Goal: Complete application form

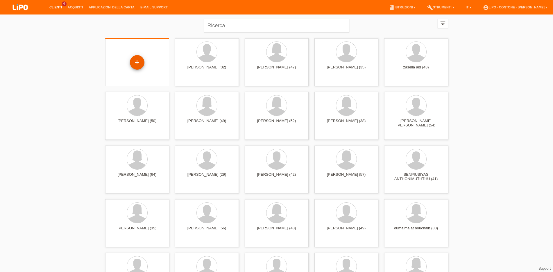
click at [139, 65] on div "+" at bounding box center [137, 62] width 15 height 15
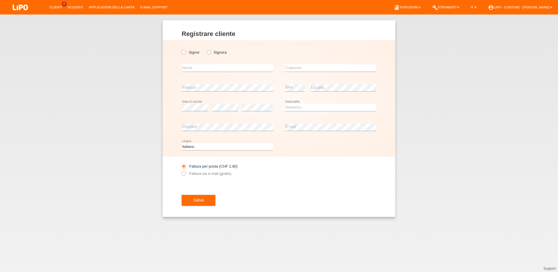
click at [207, 49] on div "[PERSON_NAME]" at bounding box center [226, 52] width 91 height 12
click at [205, 49] on icon at bounding box center [205, 49] width 0 height 0
click at [208, 52] on input "Signora" at bounding box center [208, 52] width 4 height 4
radio input "true"
click at [194, 68] on input "text" at bounding box center [226, 67] width 91 height 7
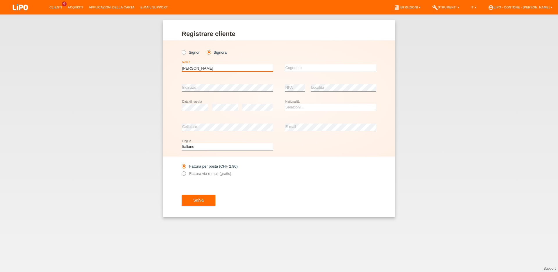
type input "JESSICA"
type input "VITERI"
click at [294, 112] on icon at bounding box center [330, 111] width 91 height 0
click at [285, 104] on select "Selezioni... Svizzera Austria Germania Liechtenstein ------------ Afghanistan A…" at bounding box center [330, 107] width 91 height 7
select select "ES"
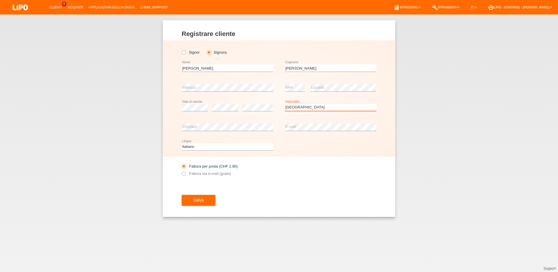
click at [0, 0] on option "Spagna" at bounding box center [0, 0] width 0 height 0
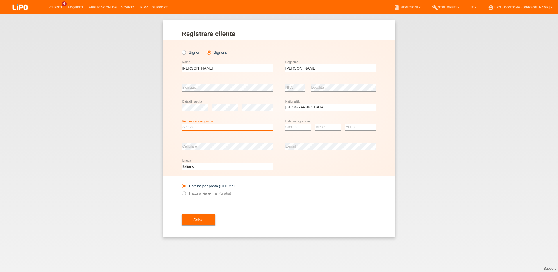
click at [181, 124] on select "Selezioni... C B B - Status di rifugiato Altro" at bounding box center [226, 127] width 91 height 7
select select "C"
click at [0, 0] on option "C" at bounding box center [0, 0] width 0 height 0
click at [285, 124] on select "Giorno 01 02 03 04 05 06 07 08 09 10" at bounding box center [298, 127] width 26 height 7
select select "02"
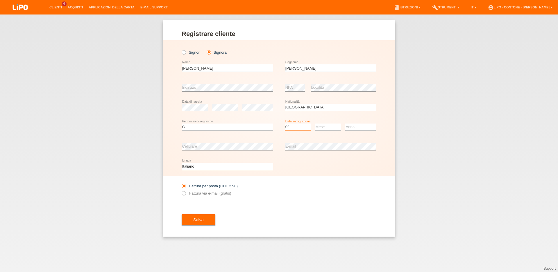
click at [0, 0] on option "02" at bounding box center [0, 0] width 0 height 0
click at [315, 124] on select "Mese 01 02 03 04 05 06 07 08 09 10 11" at bounding box center [328, 127] width 26 height 7
select select "03"
click at [0, 0] on option "03" at bounding box center [0, 0] width 0 height 0
click at [345, 124] on select "Anno 2025 2024 2023 2022 2021 2020 2019 2018 2017 2016 2015 2014 2013 2012 2011…" at bounding box center [360, 127] width 30 height 7
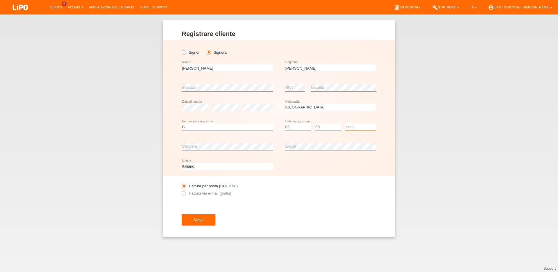
select select "2012"
click at [0, 0] on option "2012" at bounding box center [0, 0] width 0 height 0
click at [196, 195] on label "Fattura via e-mail (gratis)" at bounding box center [205, 193] width 49 height 4
click at [185, 195] on input "Fattura via e-mail (gratis)" at bounding box center [183, 194] width 4 height 7
radio input "true"
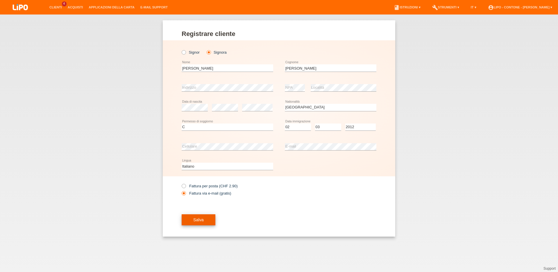
click at [198, 220] on span "Salva" at bounding box center [198, 220] width 10 height 5
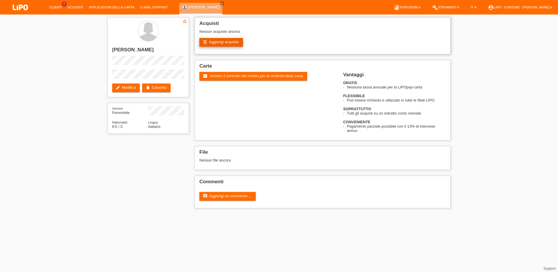
click at [214, 44] on link "add_shopping_cart Aggiungi acquisto" at bounding box center [221, 42] width 44 height 9
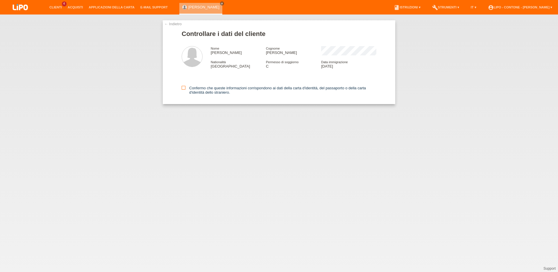
click at [185, 89] on icon at bounding box center [183, 88] width 4 height 4
click at [185, 89] on input "Confermo che queste informazioni corrispondono ai dati della carta d'identità, …" at bounding box center [183, 88] width 4 height 4
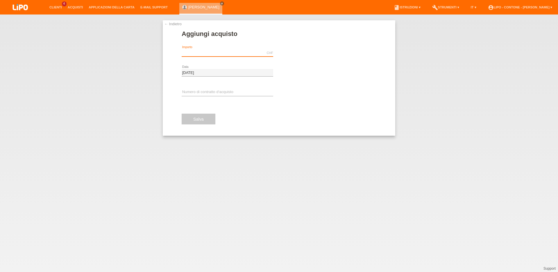
click at [192, 50] on input "text" at bounding box center [226, 52] width 91 height 7
type input "1037.00"
click at [295, 53] on span "Eseguire l’autorizzazione" at bounding box center [310, 53] width 42 height 4
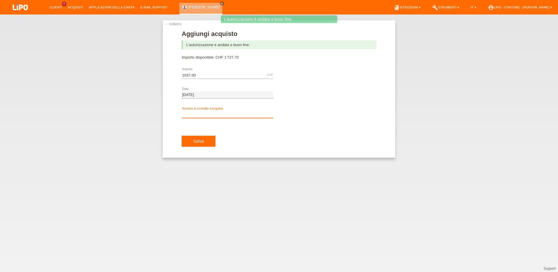
click at [189, 114] on input "text" at bounding box center [226, 114] width 91 height 7
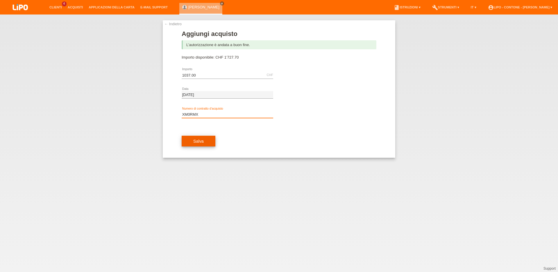
type input "XM0RMX"
click at [193, 143] on span "Salva" at bounding box center [198, 141] width 10 height 5
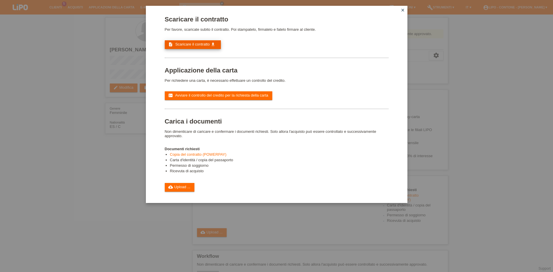
click at [192, 44] on span "Scaricare il contratto" at bounding box center [192, 44] width 35 height 4
click at [214, 98] on span "Avviare il controllo del credito per la richiesta della carta" at bounding box center [221, 95] width 93 height 4
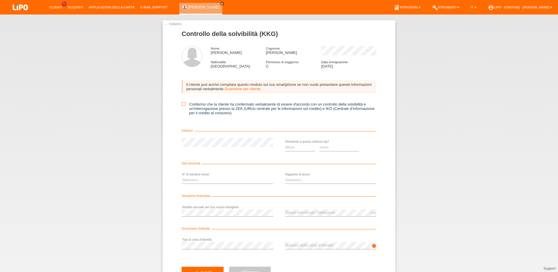
click at [181, 106] on icon at bounding box center [183, 104] width 4 height 4
click at [181, 106] on input "Confermo che la cliente ha confermato verbalmente di essere d'accordo con un co…" at bounding box center [183, 104] width 4 height 4
checkbox input "true"
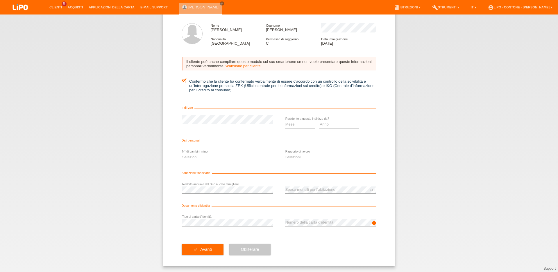
scroll to position [26, 0]
click at [285, 121] on select "Mese 01 02 03 04 05 06 07 08 09 10" at bounding box center [300, 124] width 30 height 7
select select "09"
click at [0, 0] on option "09" at bounding box center [0, 0] width 0 height 0
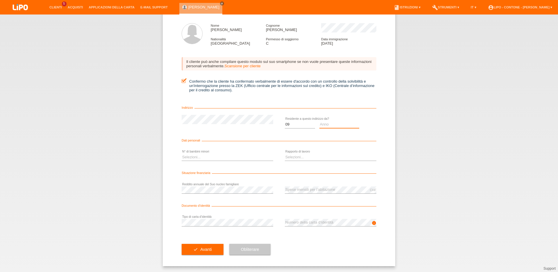
click at [319, 121] on select "Anno 2025 2024 2023 2022 2021 2020 2019 2018 2017 2016 2015 2014 2013 2012 2011…" at bounding box center [339, 124] width 40 height 7
select select "2022"
click at [0, 0] on option "2022" at bounding box center [0, 0] width 0 height 0
click at [181, 154] on select "Selezioni... 0 1 2 3 4 5 6 7 8 9" at bounding box center [226, 157] width 91 height 7
select select "0"
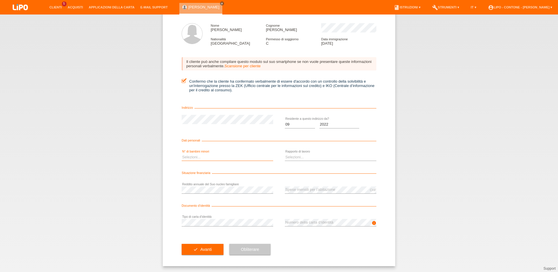
click at [0, 0] on option "0" at bounding box center [0, 0] width 0 height 0
click at [285, 154] on select "Selezioni... A tempo indeterminato A tempo determinato Apprendista/studente Pen…" at bounding box center [330, 157] width 91 height 7
select select "UNLIMITED"
click at [0, 0] on option "A tempo indeterminato" at bounding box center [0, 0] width 0 height 0
click at [200, 250] on span "Avanti" at bounding box center [205, 249] width 11 height 5
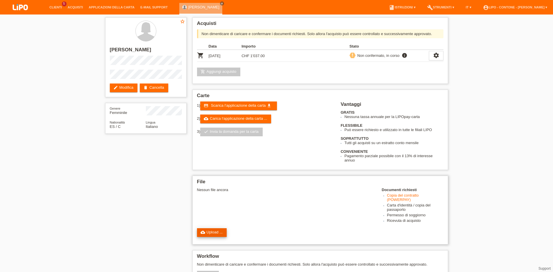
click at [217, 237] on link "cloud_upload Upload ..." at bounding box center [212, 233] width 30 height 9
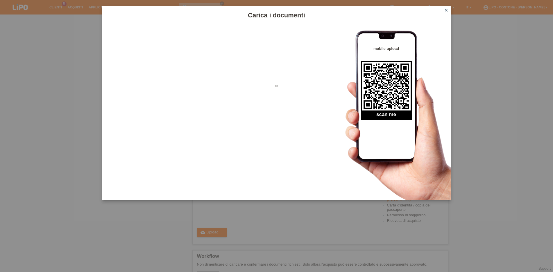
click at [445, 8] on icon "close" at bounding box center [446, 10] width 5 height 5
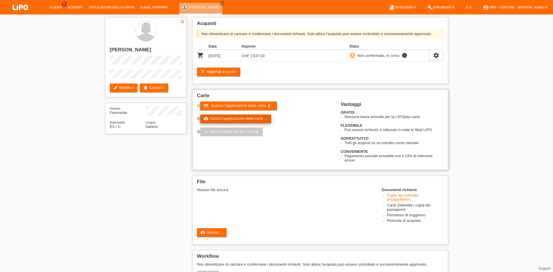
click at [239, 120] on link "cloud_upload Carica l‘applicazione della carta ..." at bounding box center [235, 119] width 71 height 9
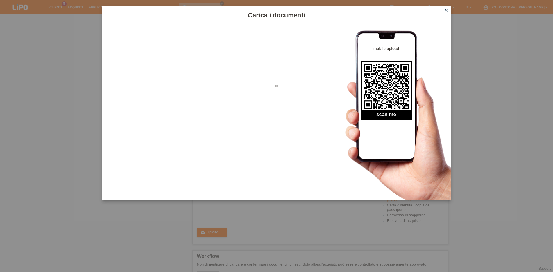
click at [445, 11] on icon "close" at bounding box center [446, 10] width 5 height 5
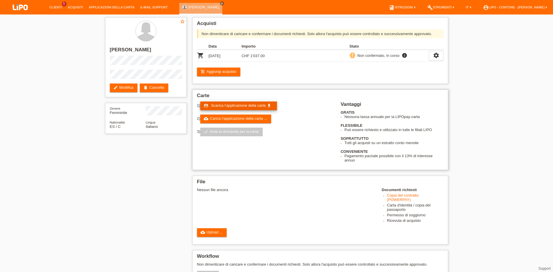
click at [247, 108] on span "Scarica l‘applicazione della carta" at bounding box center [238, 105] width 55 height 4
click at [202, 235] on icon "cloud_upload" at bounding box center [202, 232] width 5 height 5
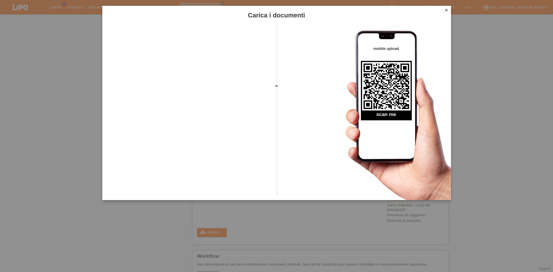
click at [447, 9] on icon "close" at bounding box center [446, 10] width 5 height 5
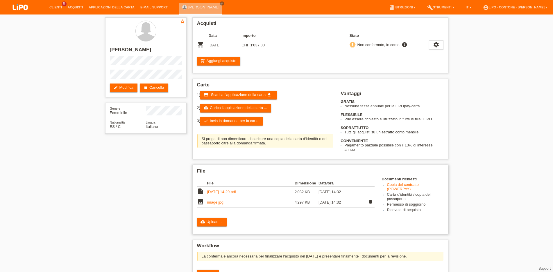
click at [212, 205] on link "image.jpg" at bounding box center [215, 202] width 16 height 4
click at [226, 194] on link "[DATE] 14-29.pdf" at bounding box center [221, 192] width 29 height 4
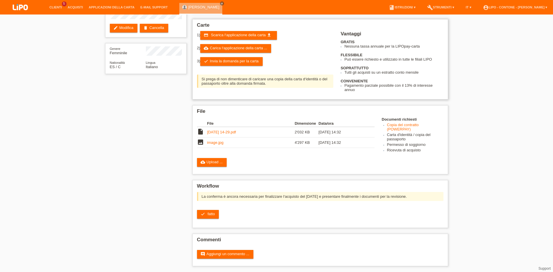
scroll to position [69, 0]
click at [212, 213] on span "fatto" at bounding box center [210, 214] width 7 height 4
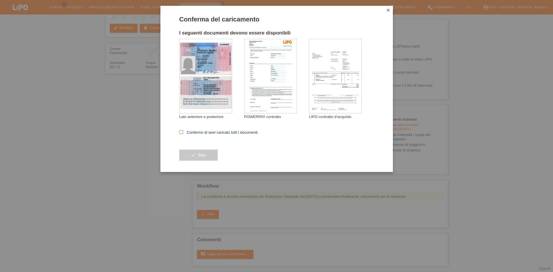
click at [181, 133] on icon at bounding box center [181, 132] width 4 height 4
click at [181, 133] on input "Confermo di aver caricato tutti i documenti." at bounding box center [181, 132] width 4 height 4
checkbox input "true"
click at [195, 154] on button "check fatto" at bounding box center [198, 155] width 39 height 11
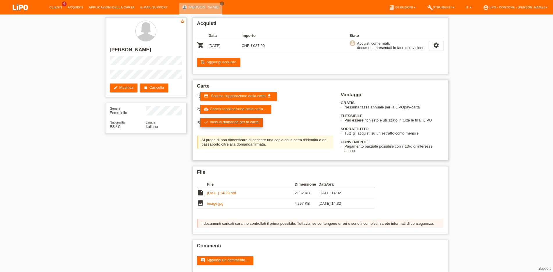
click at [222, 124] on link "check Invia la domanda per la carta" at bounding box center [231, 122] width 62 height 9
